Goal: Check status: Check status

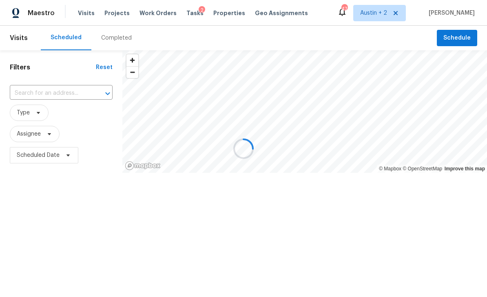
click at [84, 12] on div at bounding box center [243, 148] width 487 height 297
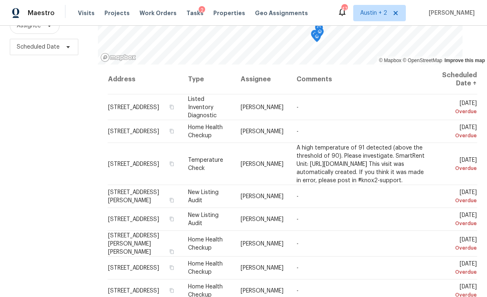
scroll to position [108, 0]
click at [0, 0] on icon at bounding box center [0, 0] width 0 height 0
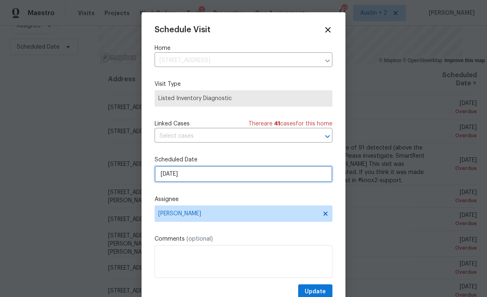
click at [211, 176] on input "[DATE]" at bounding box center [244, 174] width 178 height 16
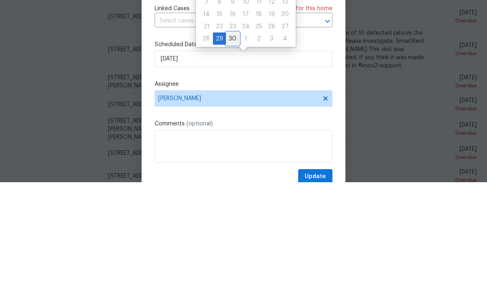
click at [237, 148] on div "30" at bounding box center [232, 153] width 13 height 11
type input "[DATE]"
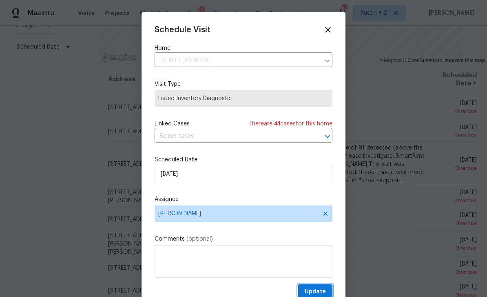
click at [320, 286] on button "Update" at bounding box center [315, 291] width 34 height 15
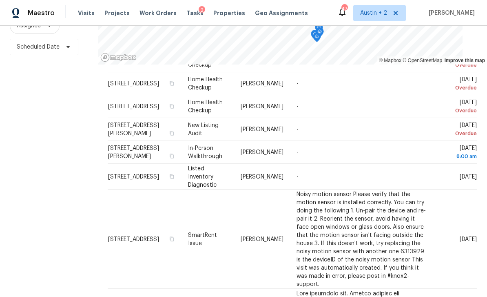
scroll to position [181, 0]
click at [0, 0] on icon at bounding box center [0, 0] width 0 height 0
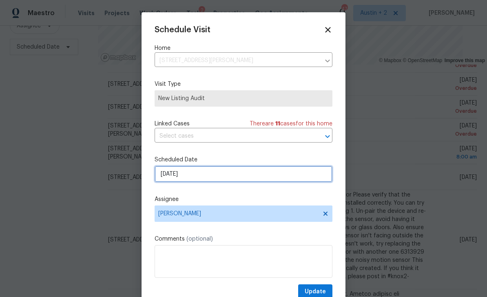
click at [213, 174] on input "[DATE]" at bounding box center [244, 174] width 178 height 16
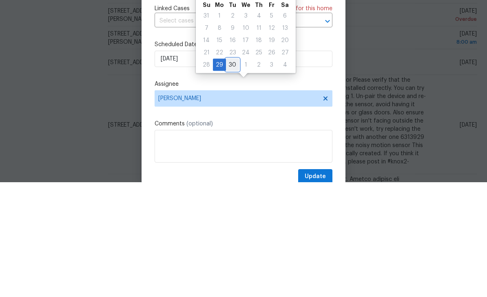
click at [232, 174] on div "30" at bounding box center [232, 179] width 13 height 11
type input "[DATE]"
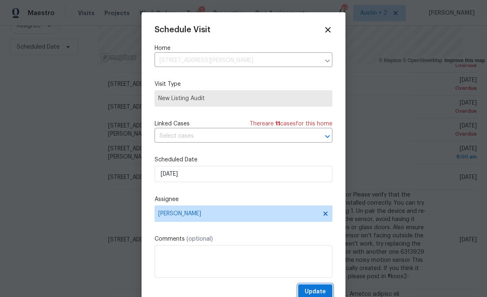
click at [323, 289] on span "Update" at bounding box center [315, 291] width 21 height 10
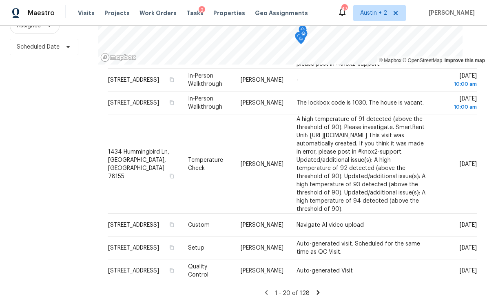
scroll to position [1059, 0]
click at [320, 289] on icon at bounding box center [318, 292] width 7 height 7
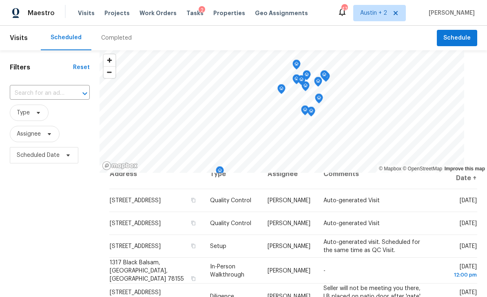
scroll to position [12, 0]
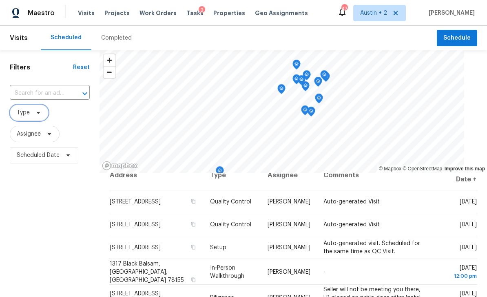
click at [39, 114] on icon at bounding box center [38, 112] width 7 height 7
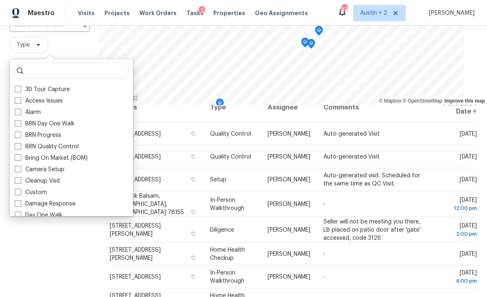
scroll to position [69, 0]
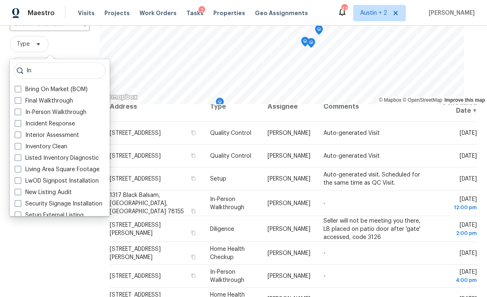
type input "In"
click at [64, 113] on label "In-Person Walkthrough" at bounding box center [51, 112] width 72 height 8
click at [20, 113] on input "In-Person Walkthrough" at bounding box center [17, 110] width 5 height 5
checkbox input "true"
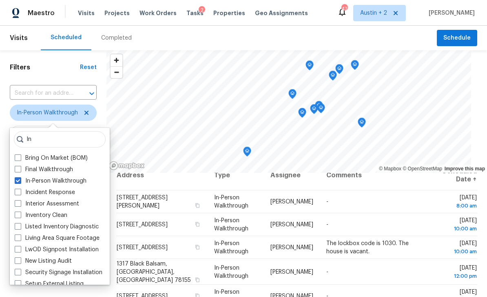
click at [235, 31] on div "Scheduled Completed" at bounding box center [239, 38] width 396 height 24
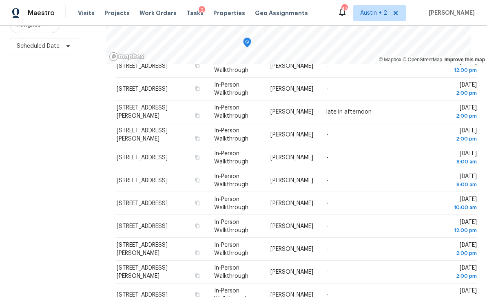
scroll to position [108, 0]
